Goal: Task Accomplishment & Management: Manage account settings

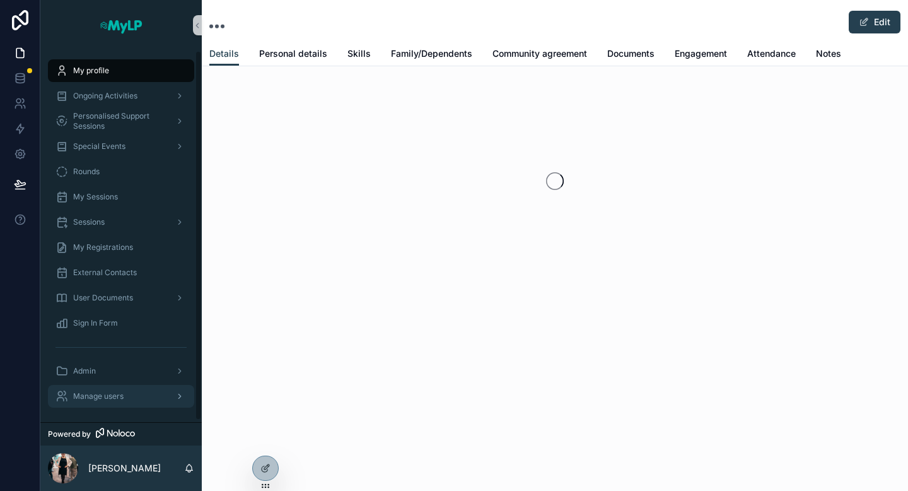
click at [114, 397] on span "Manage users" at bounding box center [98, 396] width 50 height 10
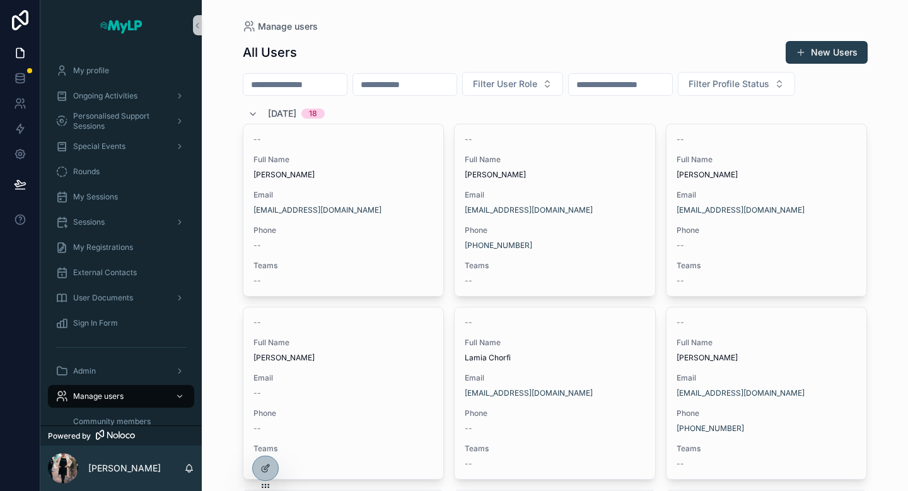
click at [298, 86] on input "scrollable content" at bounding box center [294, 85] width 103 height 18
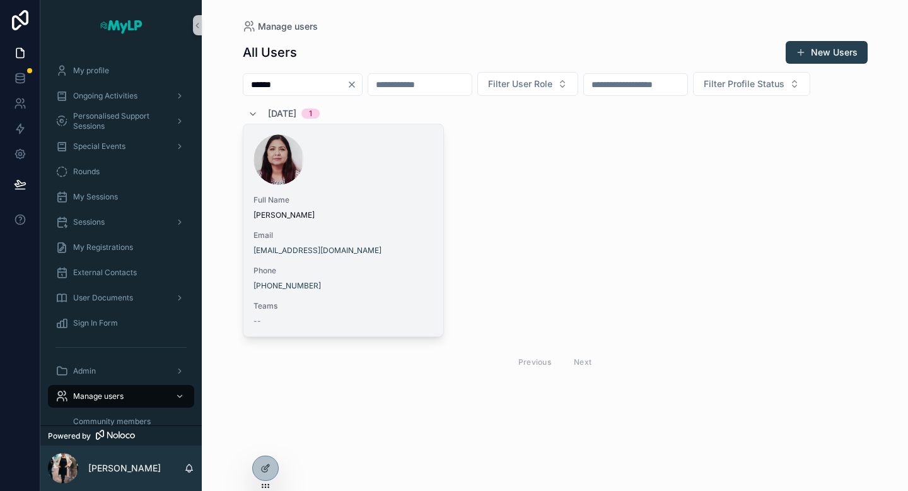
type input "******"
click at [362, 218] on span "Noreen Jonathan" at bounding box center [343, 215] width 180 height 10
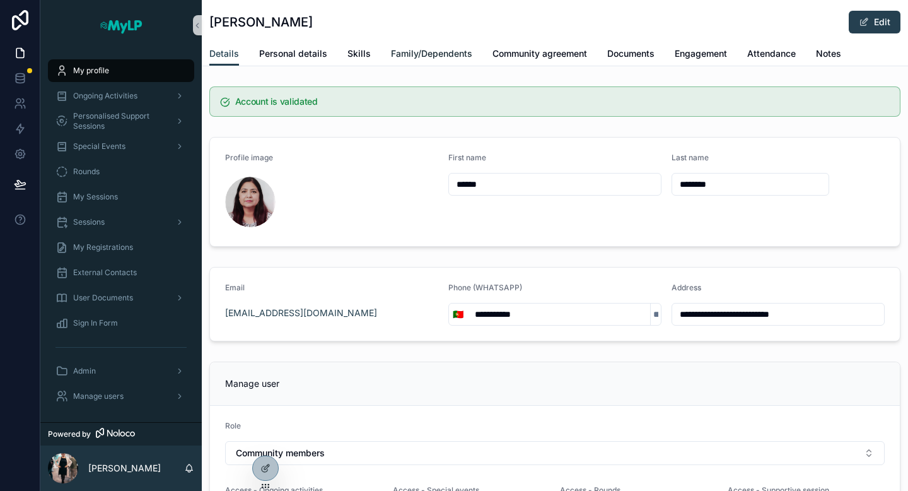
click at [441, 57] on span "Family/Dependents" at bounding box center [431, 53] width 81 height 13
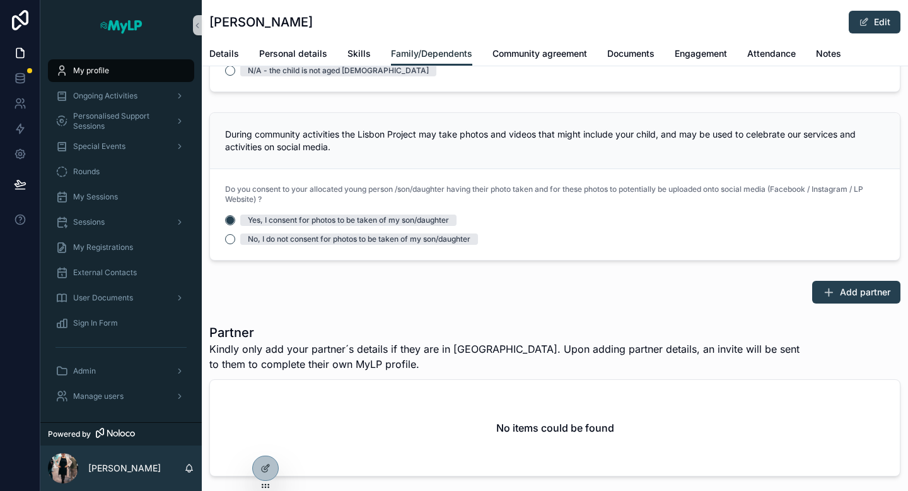
scroll to position [604, 0]
